Goal: Task Accomplishment & Management: Complete application form

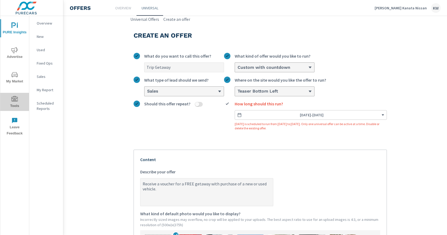
click at [14, 101] on icon "nav menu" at bounding box center [14, 99] width 6 height 6
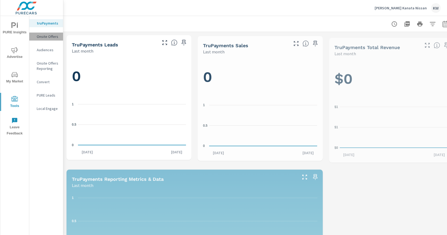
click at [48, 35] on p "Onsite Offers" at bounding box center [48, 36] width 22 height 5
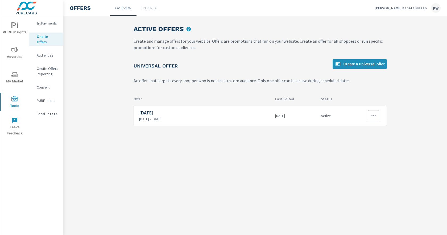
click at [377, 114] on button "button" at bounding box center [373, 115] width 11 height 11
click at [374, 152] on li "Disable" at bounding box center [365, 154] width 30 height 13
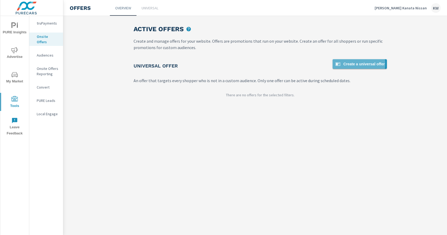
click at [359, 64] on span "Create a universal offer" at bounding box center [360, 64] width 50 height 6
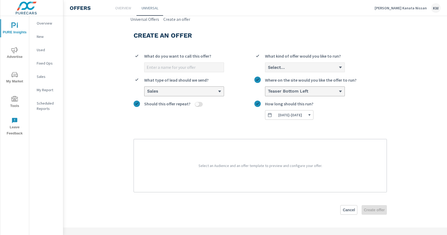
click at [208, 68] on input "What do you want to call this offer?" at bounding box center [184, 67] width 79 height 9
type input "Trip Getaway"
click at [301, 71] on div "Select..." at bounding box center [305, 67] width 79 height 9
click at [268, 70] on input "Select... What kind of offer would you like to run?" at bounding box center [268, 67] width 1 height 5
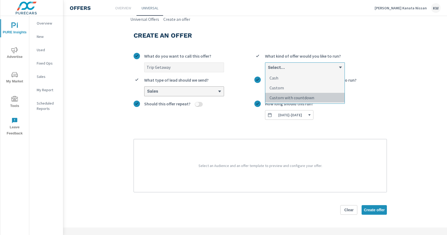
click at [301, 95] on p "Custom with countdown" at bounding box center [292, 97] width 45 height 6
click at [268, 70] on input "option Custom with countdown focused, 3 of 3. 3 results available. Use Up and D…" at bounding box center [268, 67] width 1 height 5
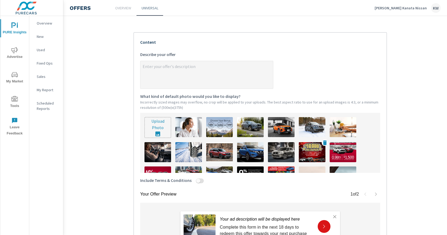
scroll to position [27, 0]
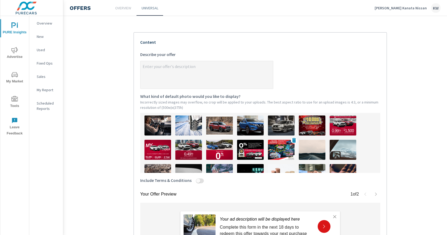
click at [275, 150] on img at bounding box center [281, 150] width 27 height 20
type textarea "x"
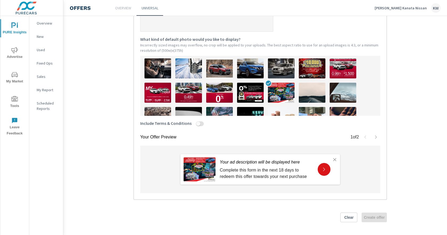
drag, startPoint x: 203, startPoint y: 121, endPoint x: 196, endPoint y: 126, distance: 8.5
click at [203, 121] on label "Include Terms & Conditions" at bounding box center [260, 125] width 240 height 10
click at [201, 121] on button "Include Terms & Conditions" at bounding box center [198, 123] width 4 height 5
click at [199, 121] on input "Include Terms & Conditions" at bounding box center [198, 123] width 13 height 5
checkbox input "true"
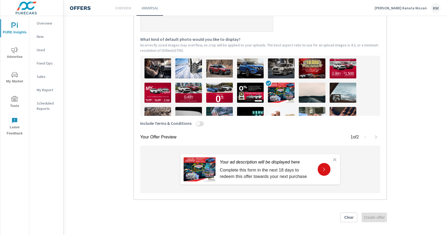
type textarea "x"
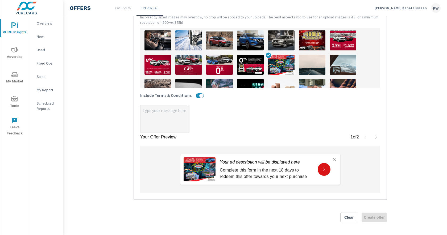
scroll to position [197, 0]
type textarea "x"
click at [170, 121] on textarea "x" at bounding box center [165, 119] width 49 height 27
type textarea "x"
type textarea "S"
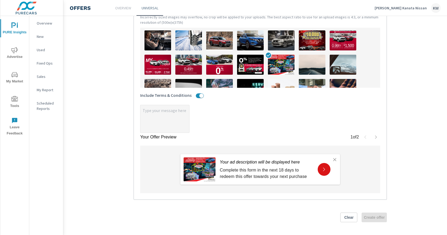
type textarea "x"
type textarea "So"
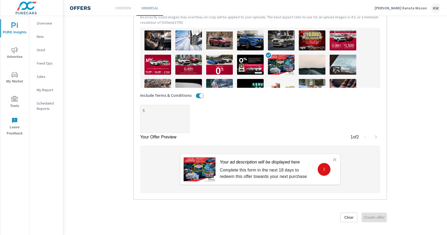
type textarea "x"
type textarea "Som"
type textarea "x"
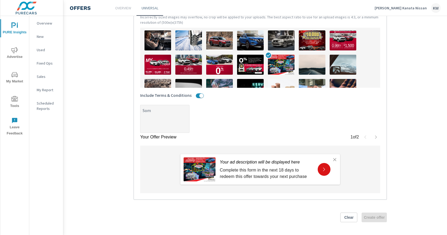
type textarea "Some"
type textarea "x"
type textarea "Some"
type textarea "x"
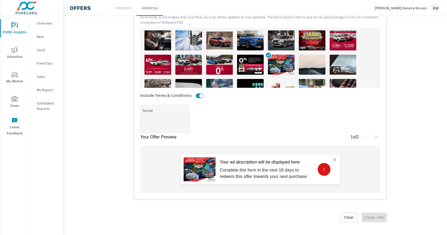
type textarea "x"
type textarea "Some c"
type textarea "x"
type textarea "Some co"
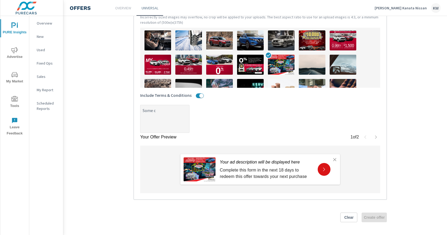
type textarea "x"
type textarea "Some con"
type textarea "x"
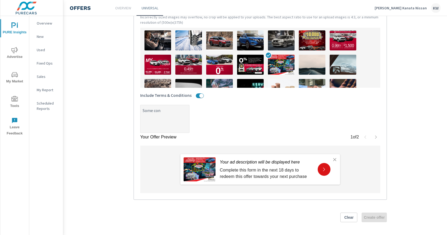
type textarea "Some co"
type textarea "x"
type textarea "Some c"
type textarea "x"
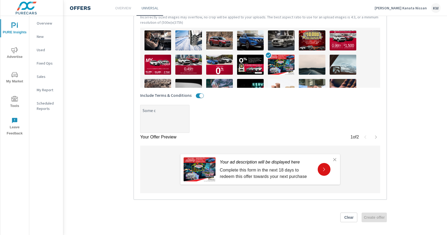
type textarea "x"
type textarea "Some"
type textarea "x"
type textarea "Some"
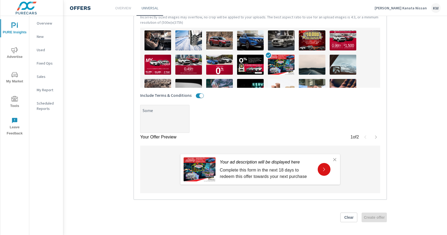
type textarea "x"
type textarea "Som"
type textarea "x"
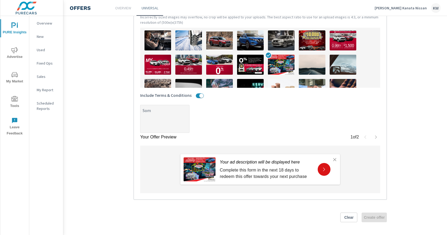
type textarea "So"
type textarea "x"
type textarea "S"
type textarea "x"
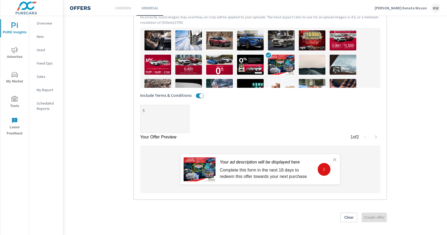
type textarea "x"
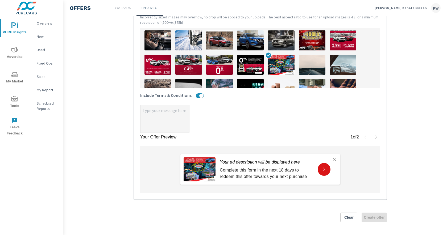
type textarea "S"
type textarea "x"
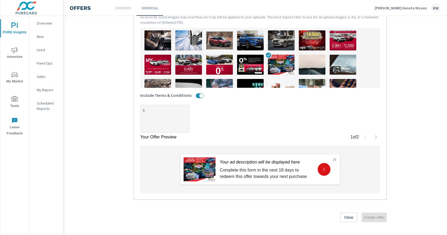
type textarea "So"
type textarea "x"
type textarea "Som"
type textarea "x"
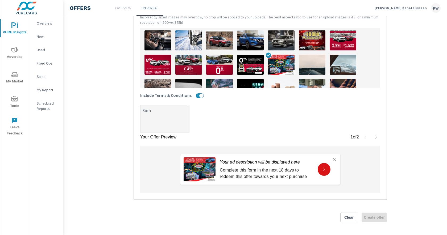
type textarea "Some"
type textarea "x"
type textarea "Some"
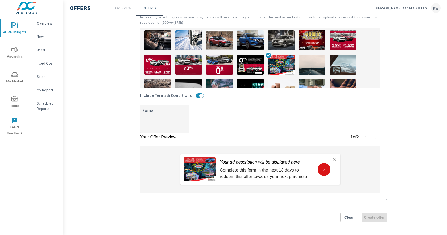
type textarea "x"
type textarea "Some c"
type textarea "x"
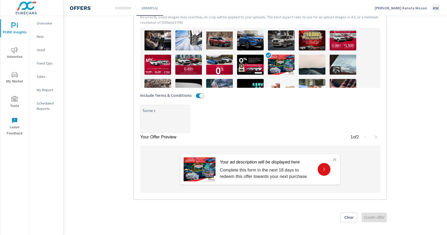
type textarea "Some co"
type textarea "x"
type textarea "Some con"
type textarea "x"
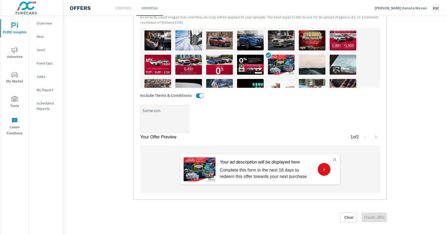
type textarea "x"
type textarea "Some cond"
type textarea "x"
type textarea "Some condi"
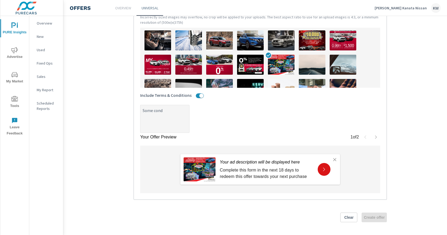
type textarea "x"
type textarea "Some [PERSON_NAME]"
type textarea "x"
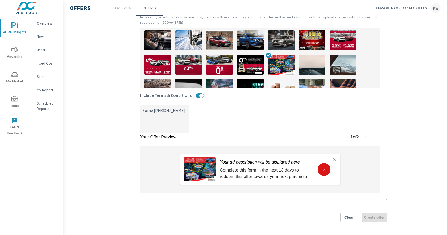
type textarea "Some conditi"
type textarea "x"
type textarea "Some conditio"
type textarea "x"
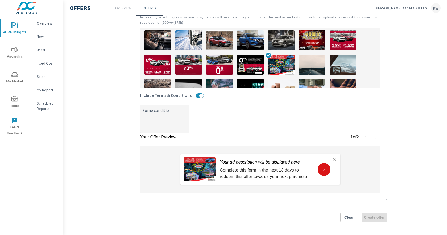
type textarea "x"
type textarea "Some condition"
type textarea "x"
type textarea "Some conditions"
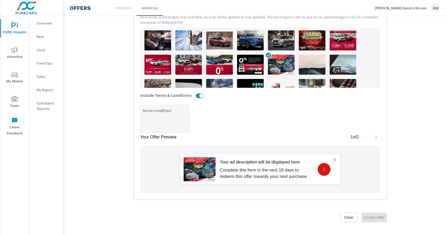
type textarea "x"
type textarea "Some conditions"
type textarea "x"
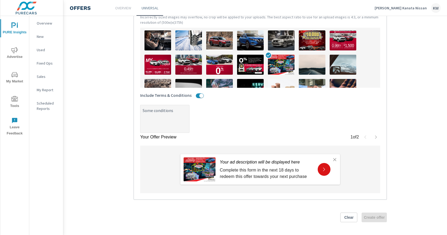
type textarea "Some conditions m"
type textarea "x"
type textarea "Some conditions ma"
type textarea "x"
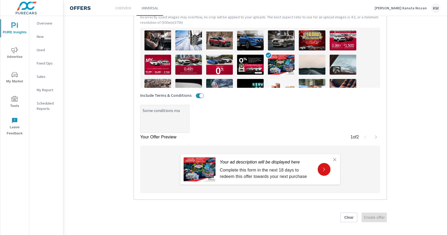
type textarea "x"
type textarea "Some conditions may"
type textarea "x"
type textarea "Some conditions may"
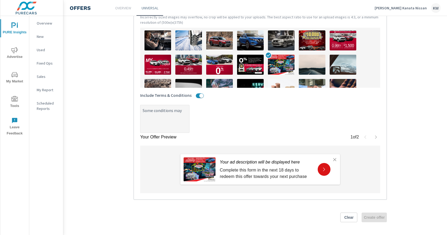
type textarea "x"
type textarea "Some conditions may a"
type textarea "x"
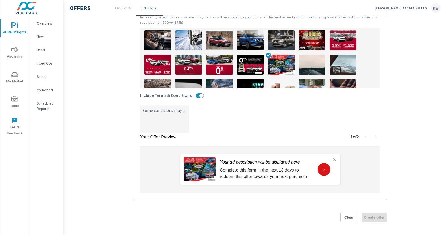
type textarea "Some conditions may ap"
type textarea "x"
type textarea "Some conditions may app"
type textarea "x"
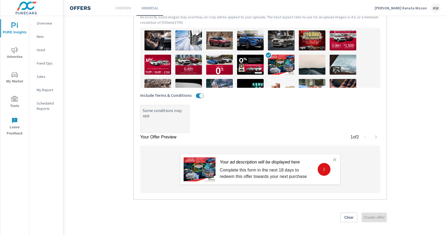
type textarea "x"
type textarea "Some conditions may appl"
type textarea "x"
type textarea "Some conditions may apply"
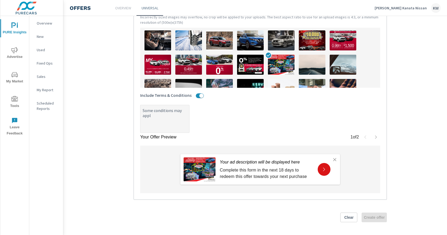
type textarea "x"
type textarea "Some conditions may apply."
type textarea "x"
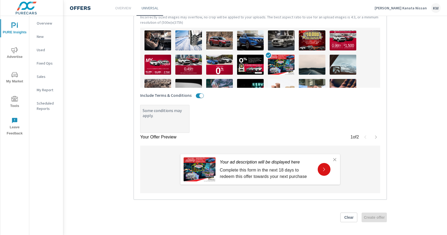
type textarea "Some conditions may apply."
type textarea "x"
type textarea "Some conditions may apply. S"
type textarea "x"
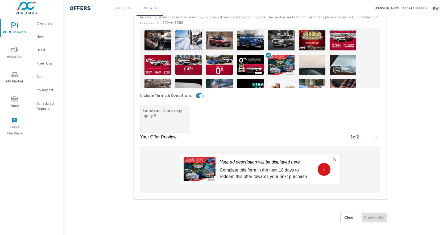
type textarea "x"
type textarea "Some conditions may apply. Se"
type textarea "x"
type textarea "Some conditions may apply. See"
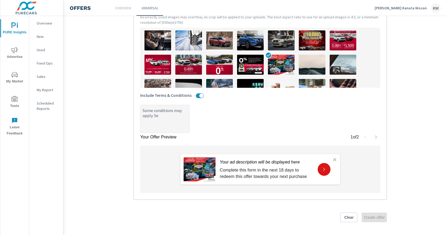
type textarea "x"
type textarea "Some conditions may apply. See"
type textarea "x"
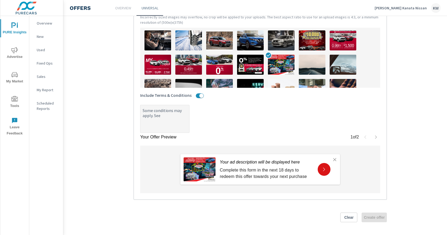
type textarea "Some conditions may apply. See d"
type textarea "x"
type textarea "Some conditions may apply. See de"
type textarea "x"
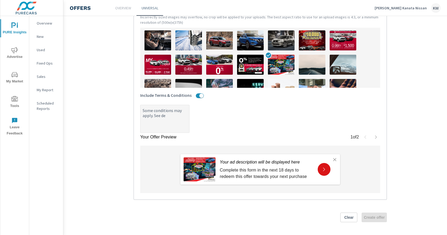
type textarea "x"
type textarea "Some conditions may apply. See dea"
type textarea "x"
type textarea "Some conditions may apply. See deal"
type textarea "x"
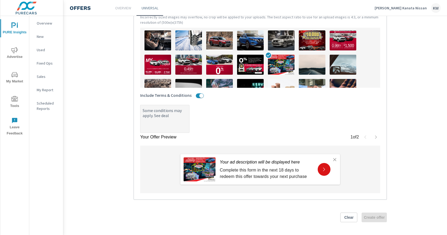
type textarea "x"
type textarea "Some conditions may apply. See deale"
type textarea "x"
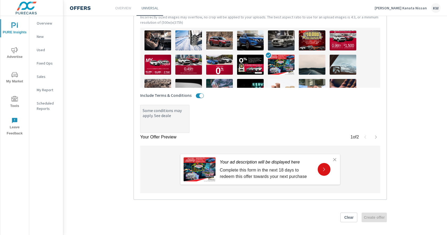
type textarea "Some conditions may apply. See dealer"
type textarea "x"
type textarea "Some conditions may apply. See dealer"
type textarea "x"
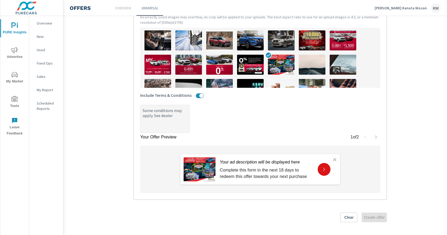
type textarea "x"
type textarea "Some conditions may apply. See dealer f"
type textarea "x"
type textarea "Some conditions may apply. See dealer fo"
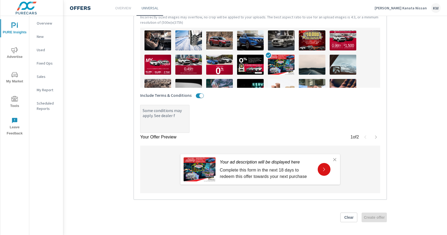
type textarea "x"
type textarea "Some conditions may apply. See dealer for"
type textarea "x"
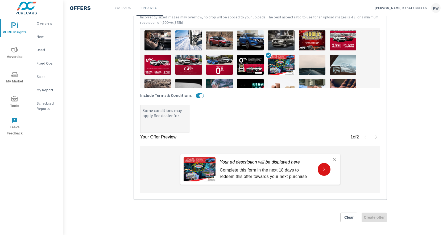
type textarea "Some conditions may apply. See dealer for"
type textarea "x"
type textarea "Some conditions may apply. See dealer for d"
type textarea "x"
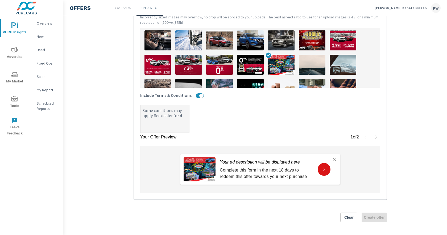
type textarea "x"
type textarea "Some conditions may apply. See dealer for de"
type textarea "x"
type textarea "Some conditions may apply. See dealer for det"
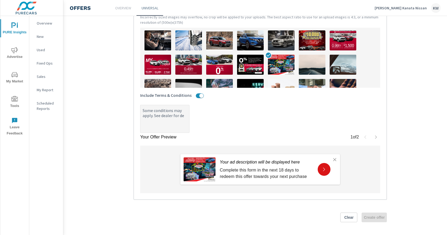
type textarea "x"
type textarea "Some conditions may apply. See dealer for deta"
type textarea "x"
type textarea "Some conditions may apply. See dealer for detai"
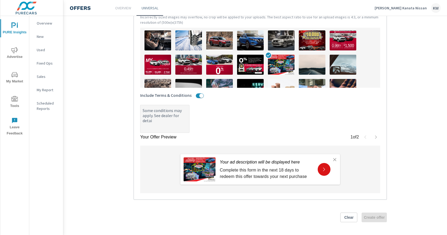
type textarea "x"
click at [161, 117] on textarea "Some conditions may apply. See dealer for details." at bounding box center [165, 119] width 49 height 27
click at [155, 117] on textarea "Some conditions may apply. See dealer for full details." at bounding box center [165, 119] width 49 height 27
click at [246, 133] on div "Your Offer Preview 1 of 2" at bounding box center [260, 137] width 240 height 9
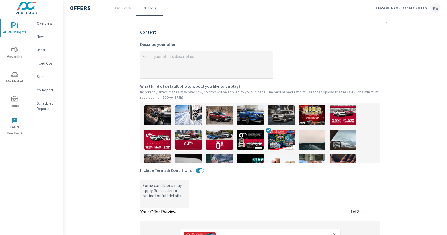
scroll to position [63, 0]
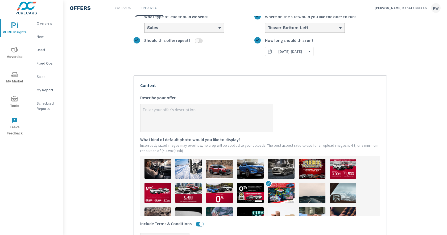
click at [175, 121] on textarea "x Describe your offer" at bounding box center [207, 118] width 133 height 27
paste textarea "Receive a voucher for a FREE getaway with purchase of a new or used vehicle."
click at [394, 130] on section "Create an offer Trip Getaway What do you want to call this offer? Custom with c…" at bounding box center [260, 161] width 394 height 404
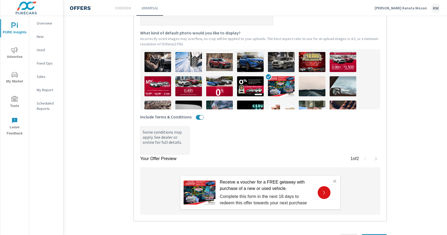
scroll to position [197, 0]
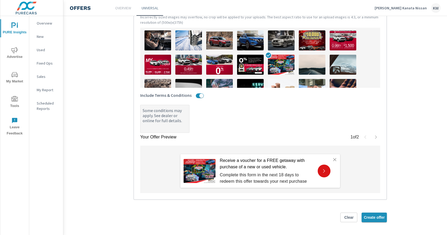
click at [374, 216] on button "Create offer" at bounding box center [374, 217] width 25 height 10
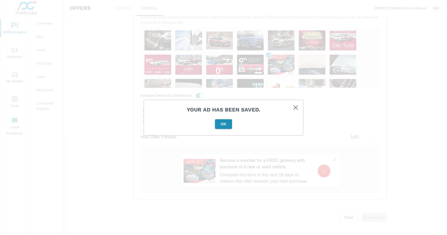
click at [221, 126] on button "OK" at bounding box center [223, 124] width 17 height 10
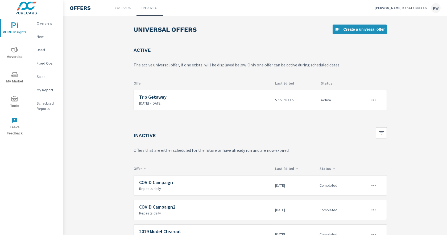
click at [259, 131] on div "Inactive" at bounding box center [261, 134] width 254 height 15
